Goal: Check status: Check status

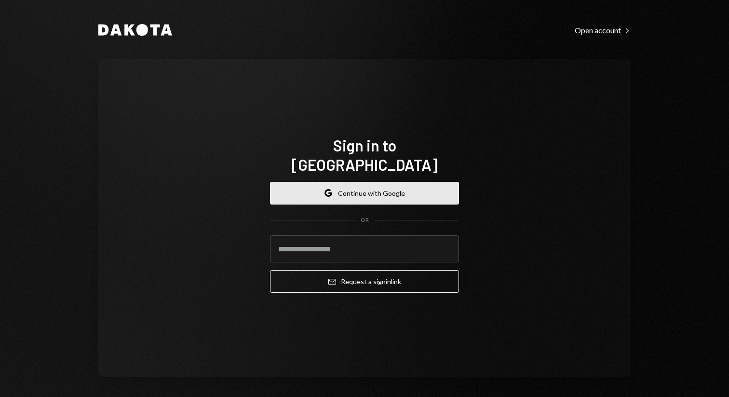
click at [384, 184] on button "Google Continue with Google" at bounding box center [364, 193] width 189 height 23
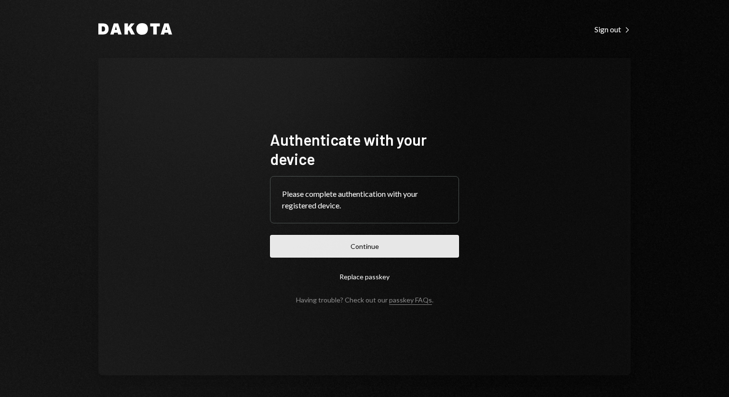
click at [383, 243] on button "Continue" at bounding box center [364, 246] width 189 height 23
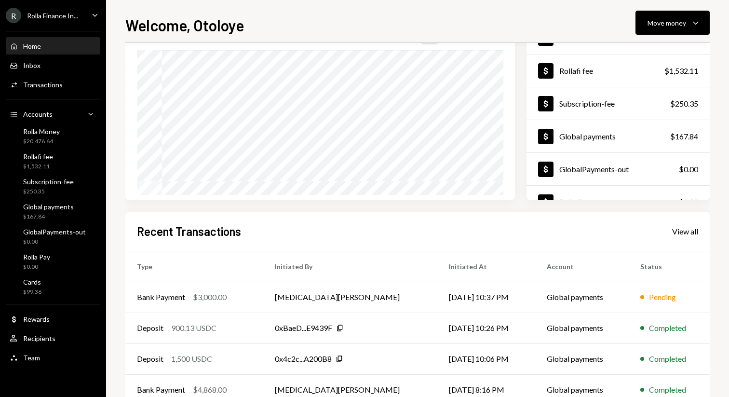
scroll to position [138, 0]
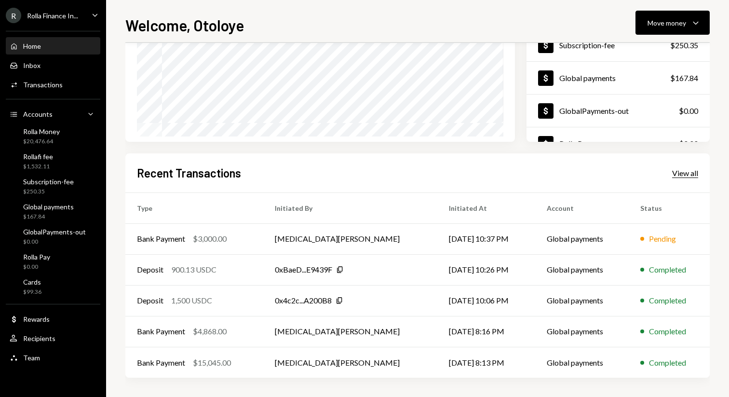
click at [683, 173] on div "View all" at bounding box center [685, 173] width 26 height 10
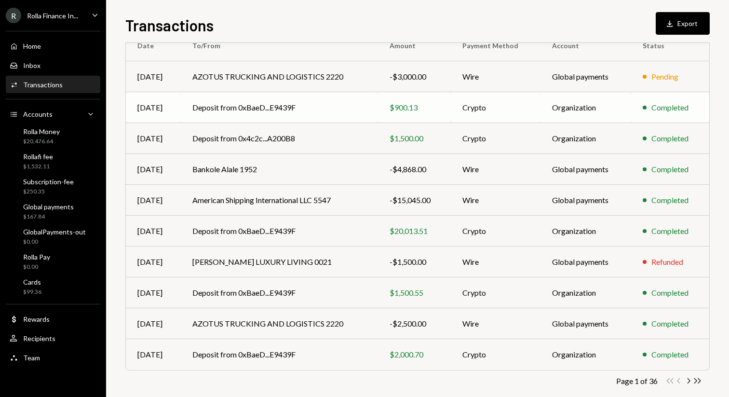
scroll to position [106, 0]
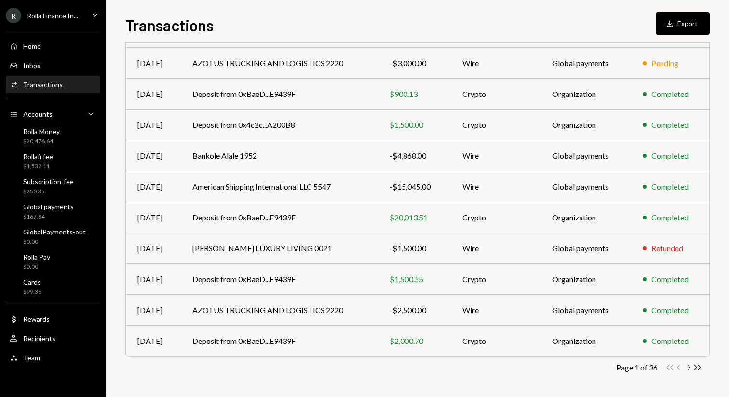
click at [687, 366] on icon "Chevron Right" at bounding box center [687, 366] width 9 height 9
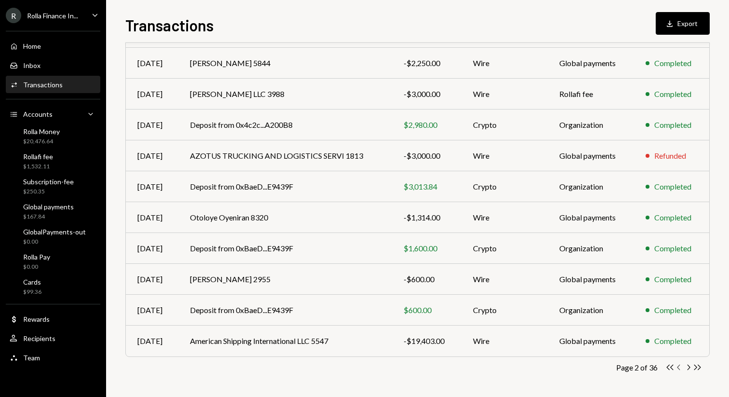
click at [677, 366] on icon "button" at bounding box center [678, 366] width 3 height 5
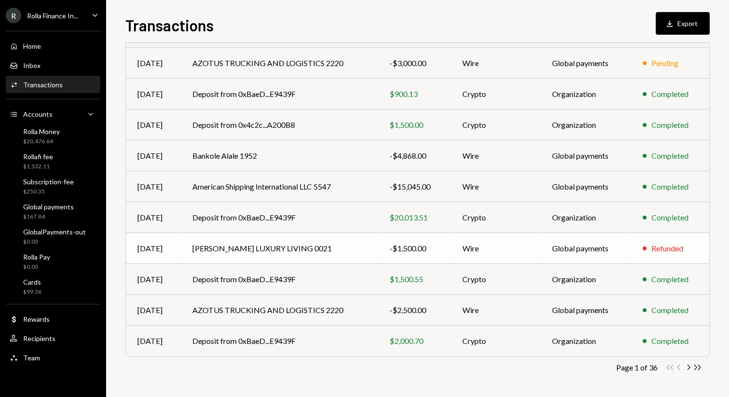
click at [300, 245] on td "SALARIA LUXURY LIVING 0021" at bounding box center [280, 248] width 198 height 31
